Goal: Task Accomplishment & Management: Complete application form

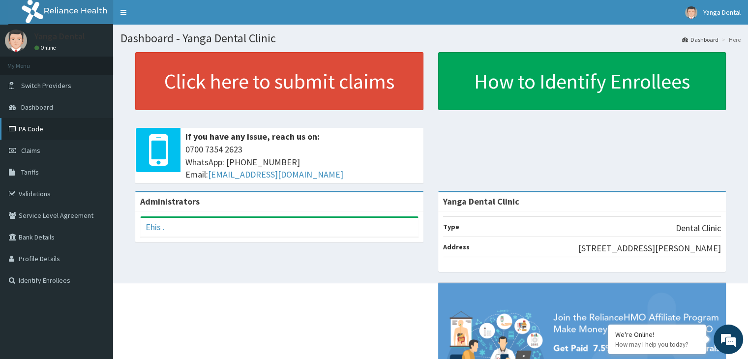
click at [51, 122] on link "PA Code" at bounding box center [56, 129] width 113 height 22
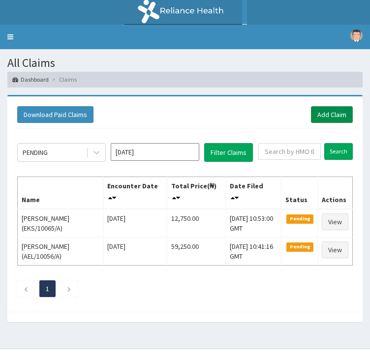
click at [333, 106] on link "Add Claim" at bounding box center [332, 114] width 42 height 17
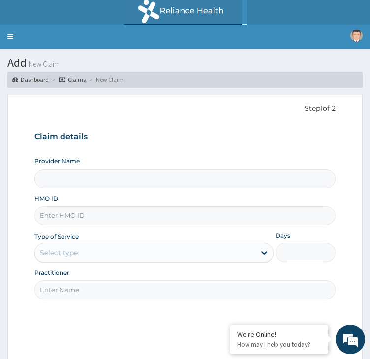
type input "Yanga Dental Clinic"
click at [255, 206] on input "HMO ID" at bounding box center [184, 215] width 301 height 19
paste input "imi/10002/a"
type input "imi/10002/a"
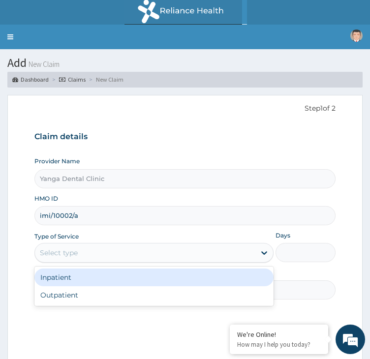
click at [241, 245] on div "Select type" at bounding box center [145, 253] width 220 height 16
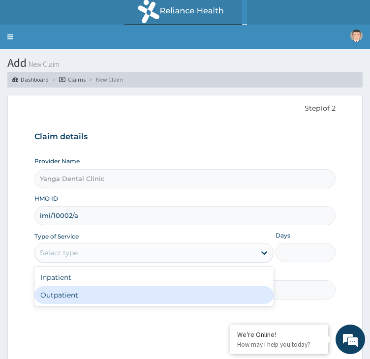
click at [218, 286] on div "Outpatient" at bounding box center [153, 295] width 239 height 18
type input "1"
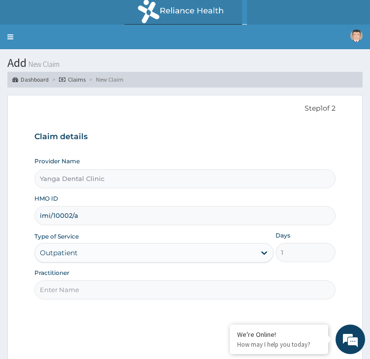
click at [218, 280] on input "Practitioner" at bounding box center [184, 289] width 301 height 19
type input "Ehis"
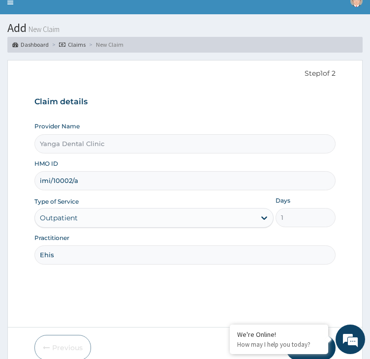
scroll to position [61, 0]
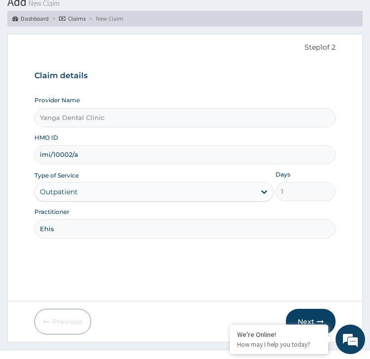
click at [316, 309] on button "Next" at bounding box center [311, 322] width 50 height 26
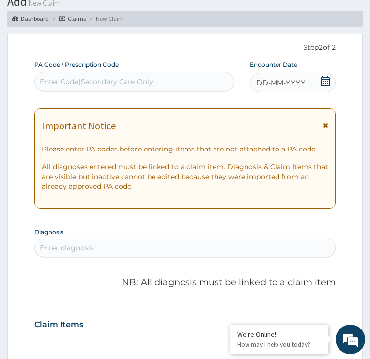
click at [156, 77] on div "Enter Code(Secondary Care Only)" at bounding box center [98, 82] width 116 height 10
paste input "PA/0CDE1C"
type input "PA/0CDE1C"
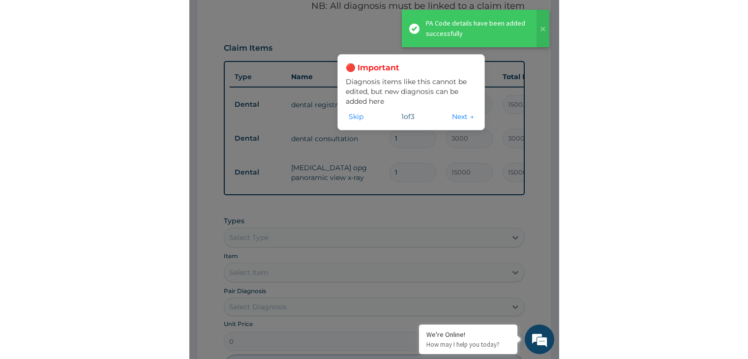
scroll to position [0, 8]
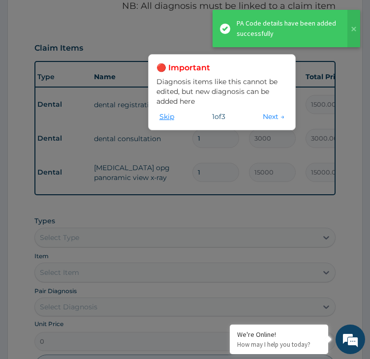
click at [165, 119] on button "Skip" at bounding box center [166, 116] width 21 height 11
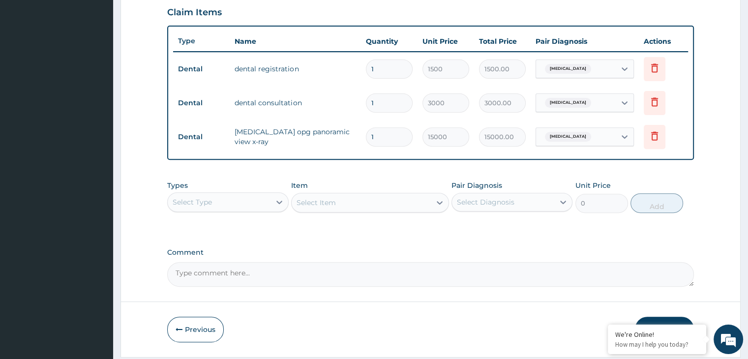
scroll to position [0, 0]
click at [370, 137] on icon at bounding box center [655, 136] width 12 height 12
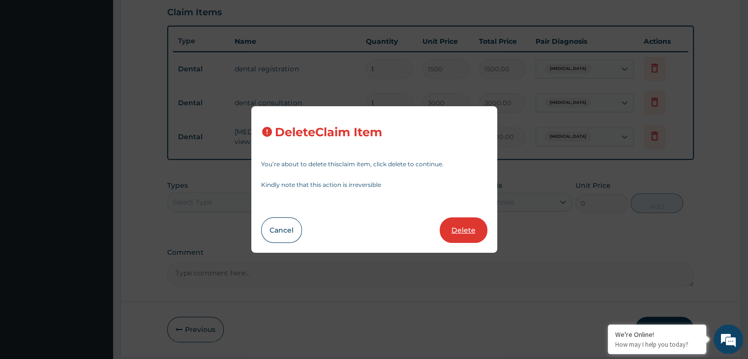
click at [370, 230] on button "Delete" at bounding box center [464, 231] width 48 height 26
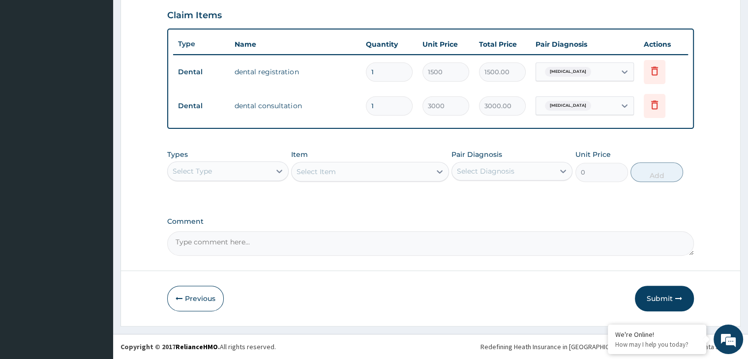
scroll to position [336, 0]
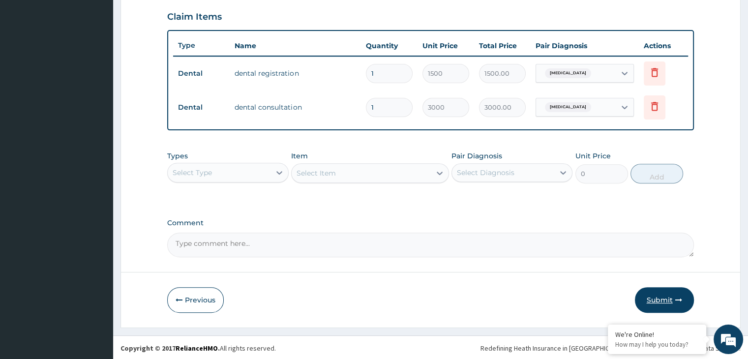
click at [370, 297] on button "Submit" at bounding box center [664, 300] width 59 height 26
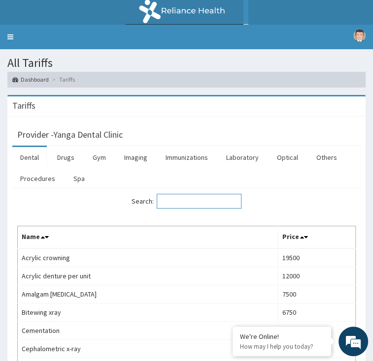
click at [241, 194] on input "Search:" at bounding box center [198, 201] width 85 height 15
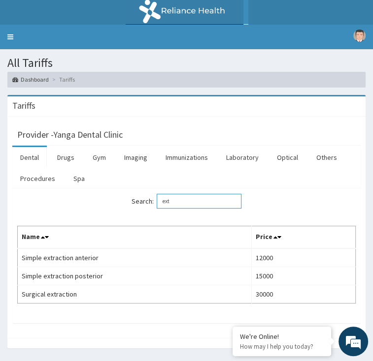
type input "ext"
